Goal: Transaction & Acquisition: Register for event/course

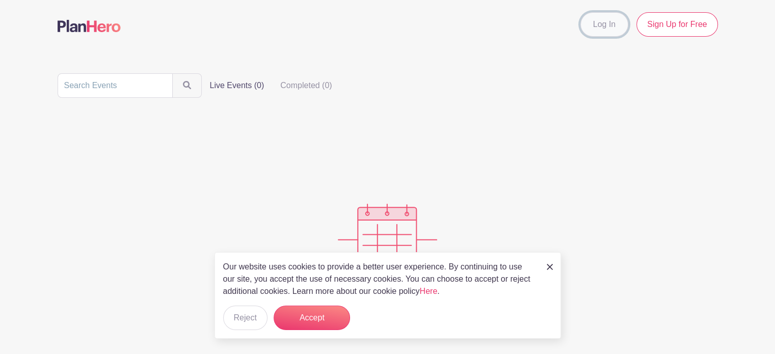
click at [607, 27] on link "Log In" at bounding box center [605, 24] width 48 height 24
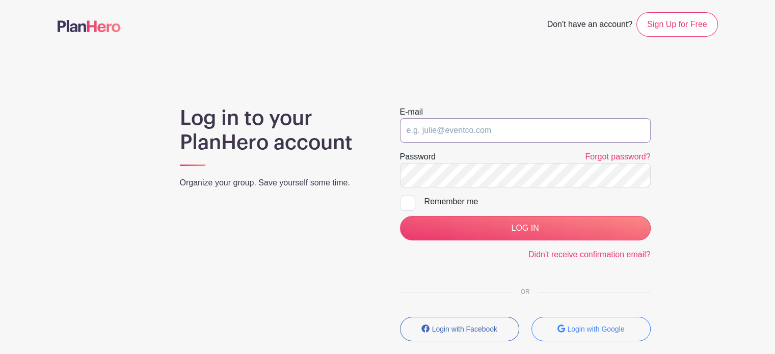
type input "[EMAIL_ADDRESS][DOMAIN_NAME]"
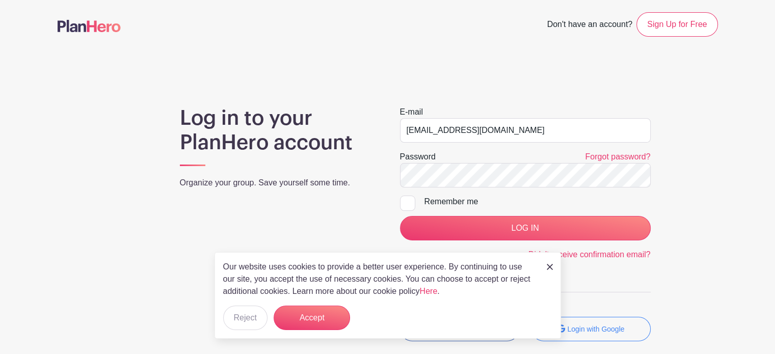
click at [406, 204] on div at bounding box center [407, 203] width 15 height 15
click at [406, 202] on input "Remember me" at bounding box center [403, 199] width 7 height 7
checkbox input "true"
click at [550, 268] on img at bounding box center [550, 267] width 6 height 6
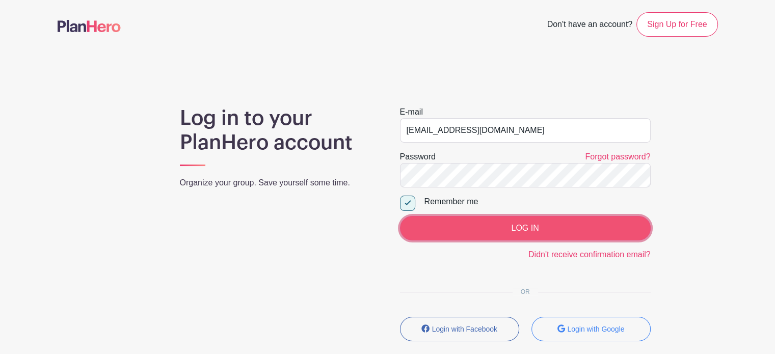
click at [544, 231] on input "LOG IN" at bounding box center [525, 228] width 251 height 24
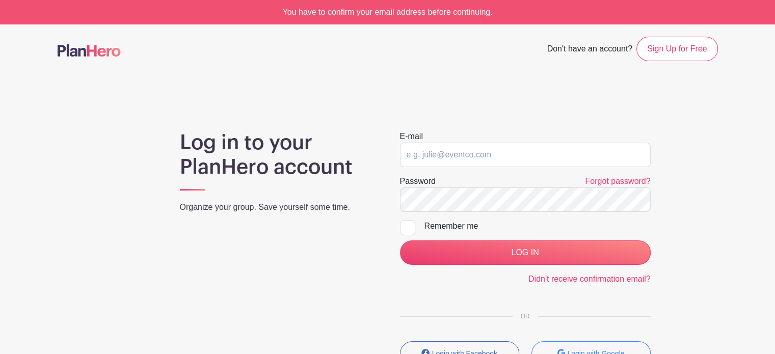
type input "[EMAIL_ADDRESS][DOMAIN_NAME]"
click at [404, 227] on div at bounding box center [407, 227] width 15 height 15
click at [404, 227] on input "Remember me" at bounding box center [403, 223] width 7 height 7
checkbox input "true"
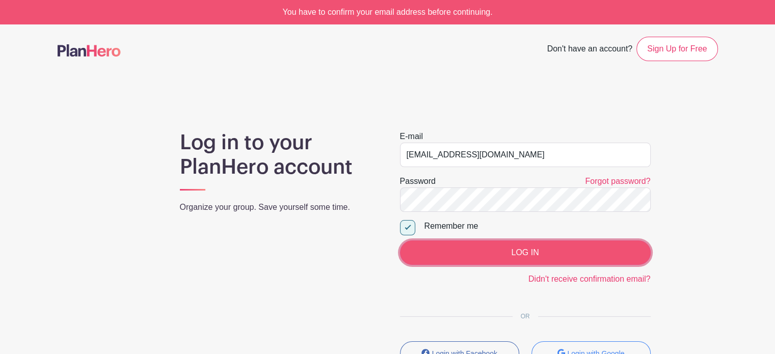
click at [434, 253] on input "LOG IN" at bounding box center [525, 253] width 251 height 24
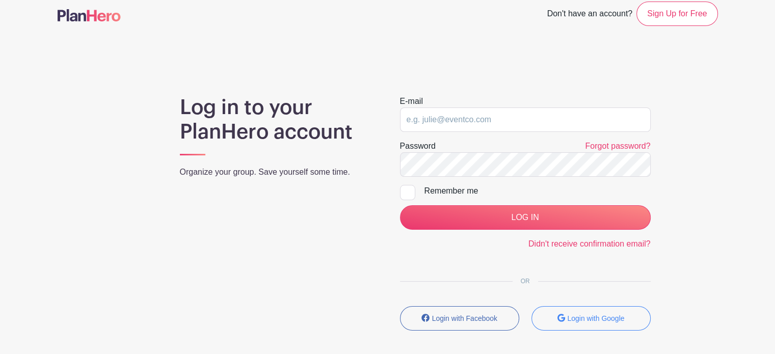
scroll to position [82, 0]
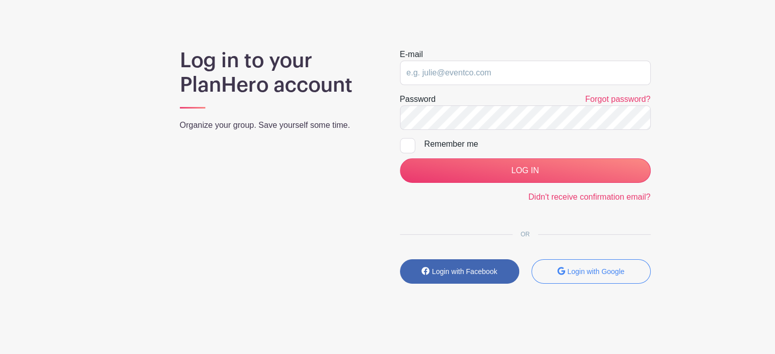
type input "theclarityjourney@gmail.com"
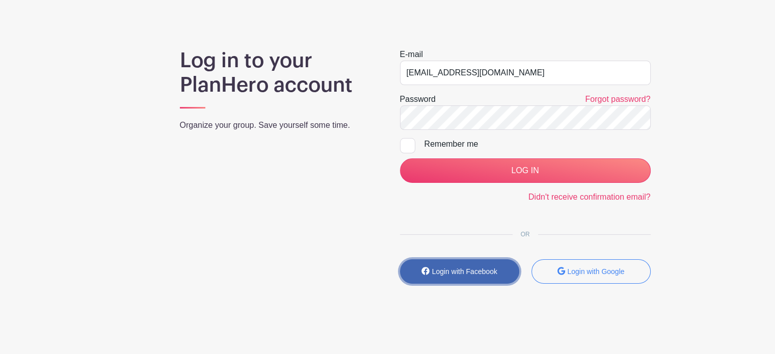
click at [488, 273] on small "Login with Facebook" at bounding box center [464, 272] width 65 height 8
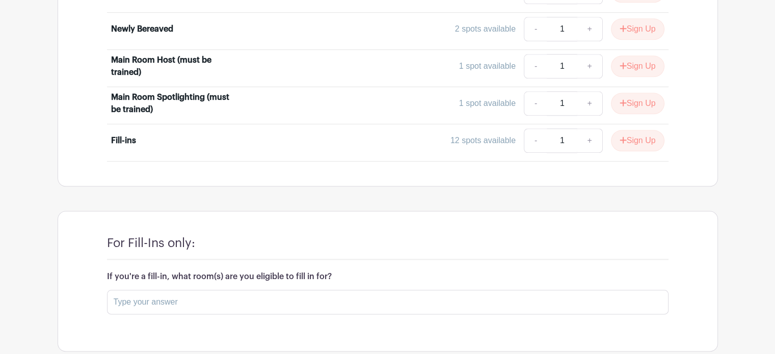
scroll to position [1145, 0]
click at [645, 129] on button "Sign Up" at bounding box center [638, 139] width 54 height 21
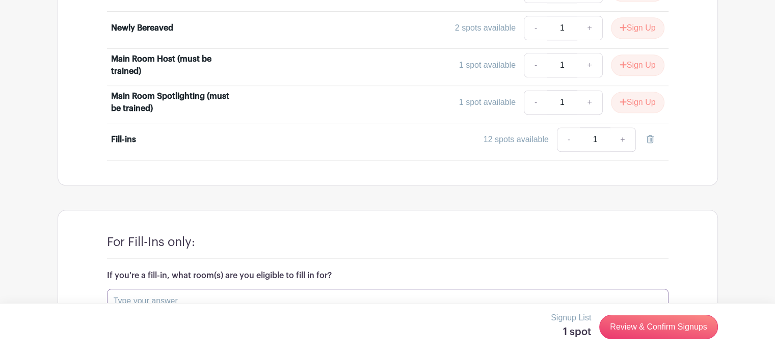
click at [126, 289] on input "text" at bounding box center [388, 301] width 562 height 24
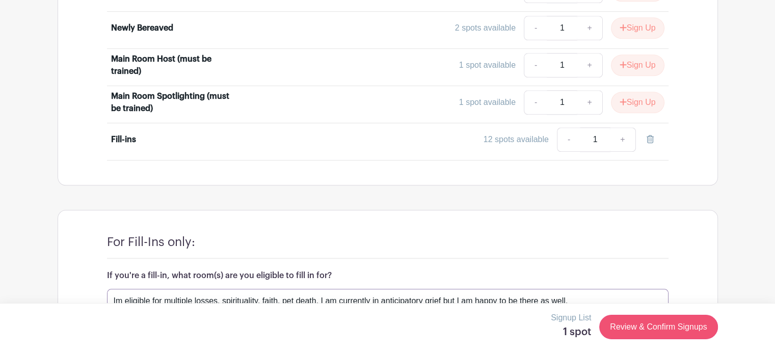
type input "Im eligible for multiple losses, spirituality, faith, pet death, I am currently…"
click at [617, 326] on link "Review & Confirm Signups" at bounding box center [658, 327] width 118 height 24
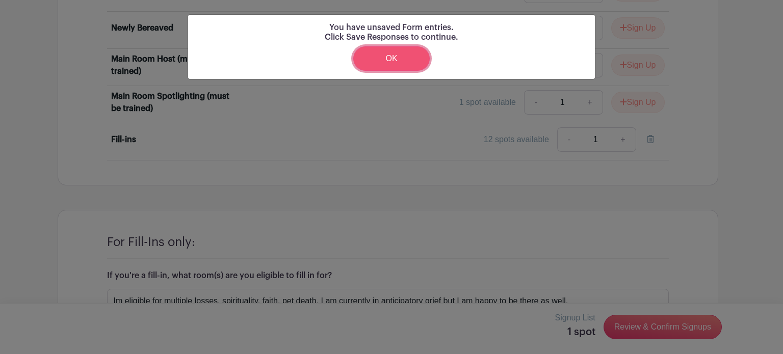
click at [388, 55] on link "OK" at bounding box center [391, 58] width 76 height 24
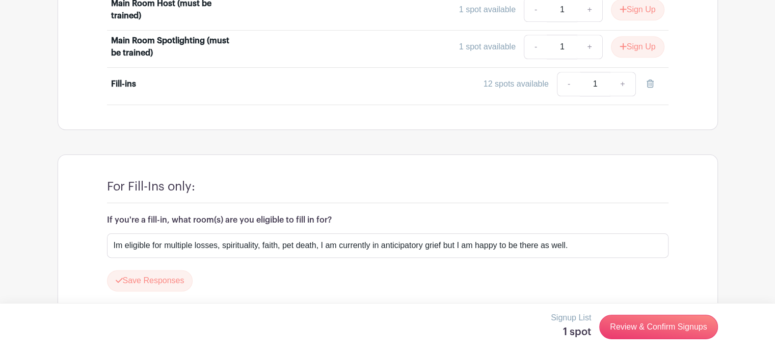
scroll to position [1203, 0]
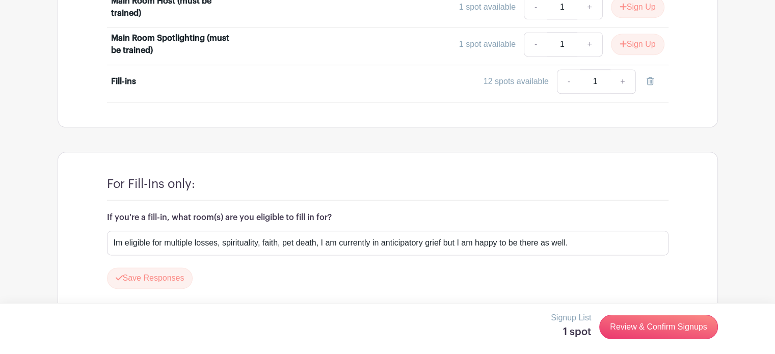
click at [676, 326] on link "Review & Confirm Signups" at bounding box center [658, 327] width 118 height 24
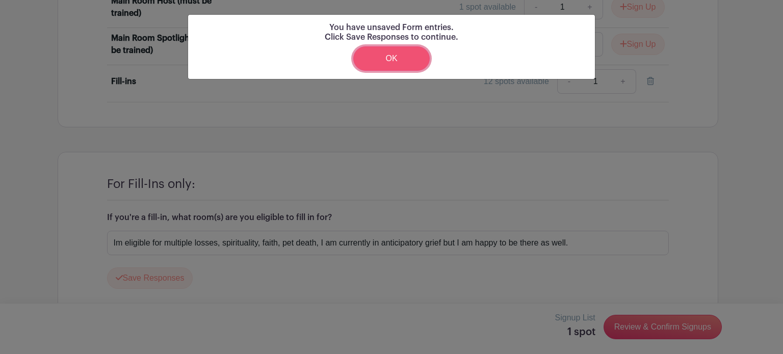
click at [413, 59] on link "OK" at bounding box center [391, 58] width 76 height 24
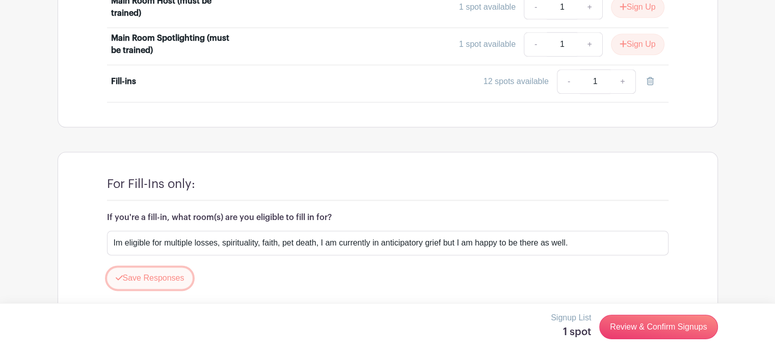
click at [150, 268] on button "Save Responses" at bounding box center [150, 278] width 86 height 21
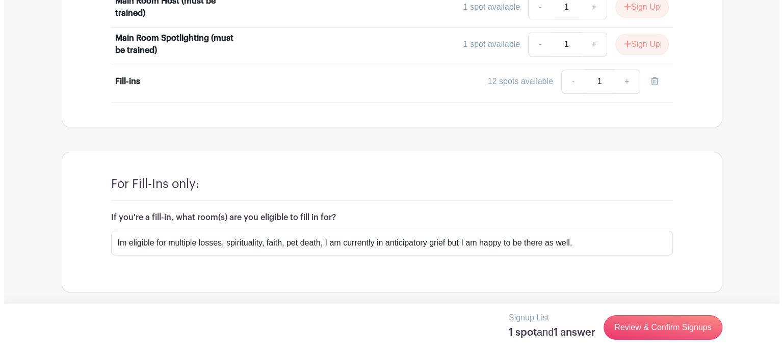
scroll to position [1174, 0]
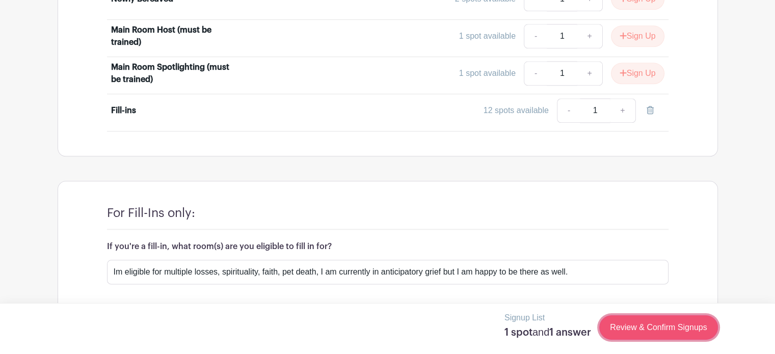
click at [646, 322] on link "Review & Confirm Signups" at bounding box center [658, 328] width 118 height 24
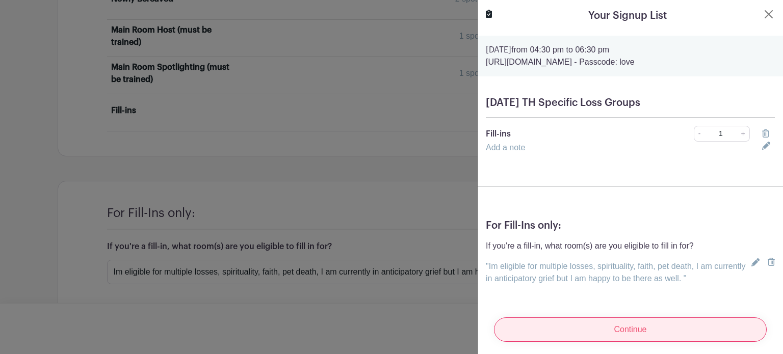
click at [657, 325] on input "Continue" at bounding box center [630, 330] width 273 height 24
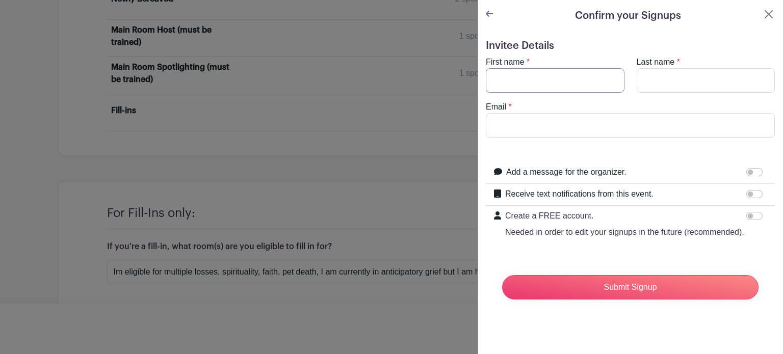
click at [498, 77] on input "First name" at bounding box center [555, 80] width 139 height 24
type input "Michelle"
click at [683, 74] on input "Last name" at bounding box center [706, 80] width 139 height 24
type input "Sullivan"
click at [577, 123] on input "Email" at bounding box center [630, 125] width 289 height 24
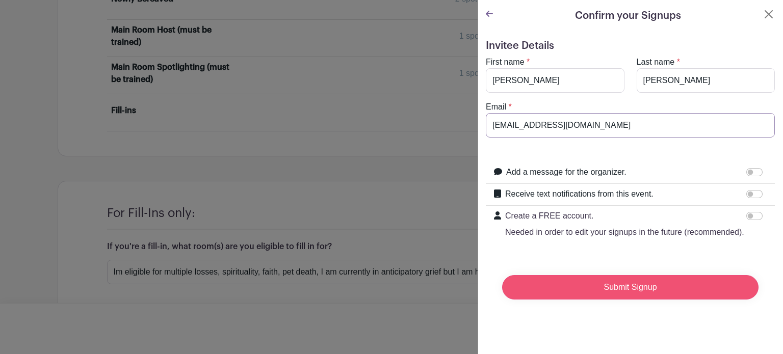
type input "theclarityjourney@gmail.com"
click at [672, 293] on input "Submit Signup" at bounding box center [630, 287] width 256 height 24
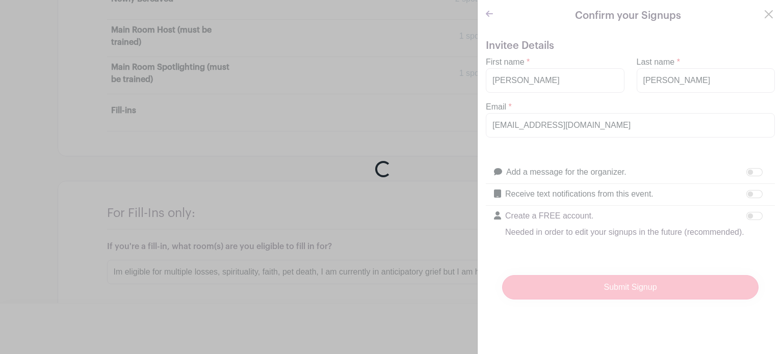
scroll to position [1195, 0]
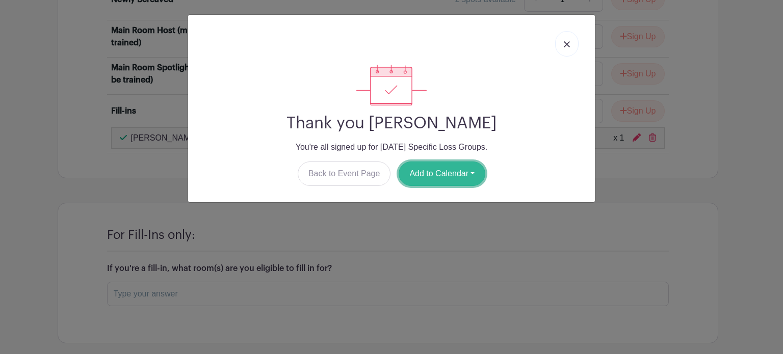
click at [442, 173] on button "Add to Calendar" at bounding box center [442, 174] width 87 height 24
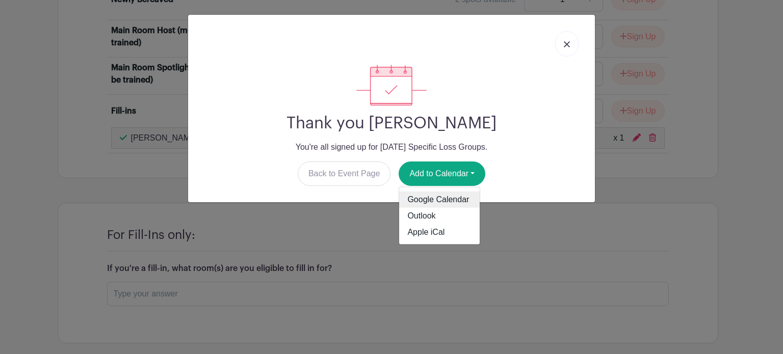
click at [426, 201] on link "Google Calendar" at bounding box center [439, 200] width 81 height 16
